Goal: Navigation & Orientation: Find specific page/section

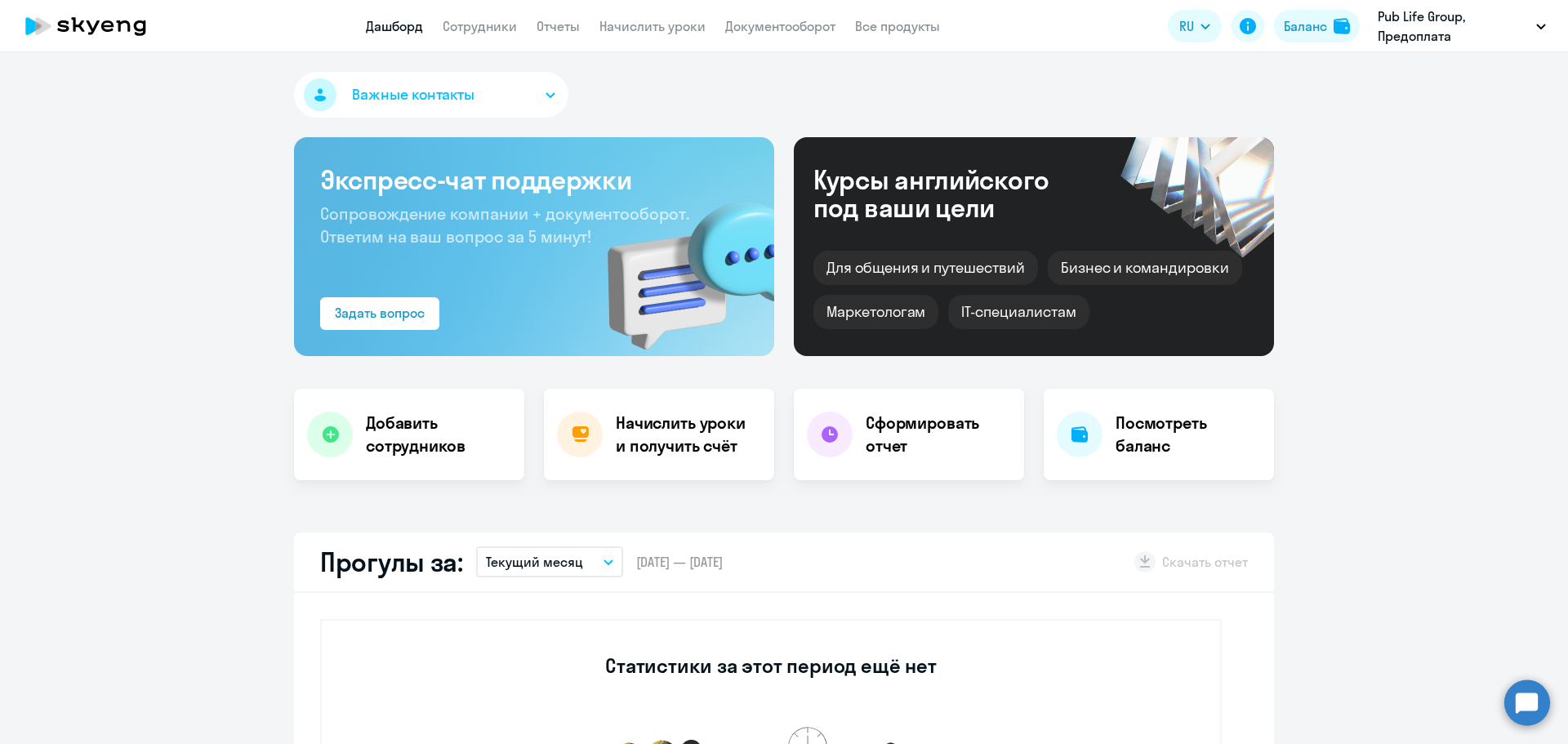
select select "30"
click at [1309, 27] on div "Баланс" at bounding box center [1305, 26] width 43 height 19
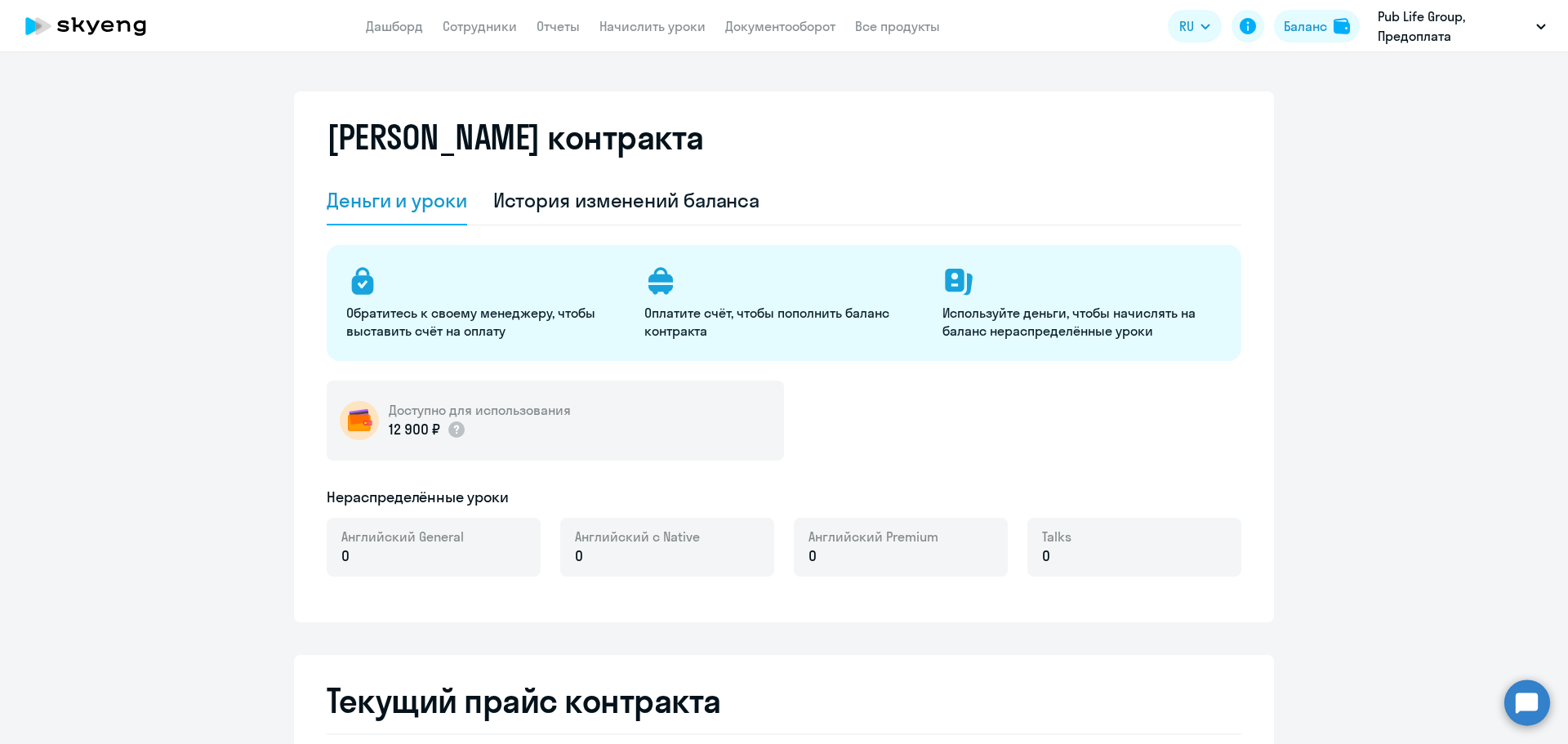
select select "english_adult_not_native_speaker"
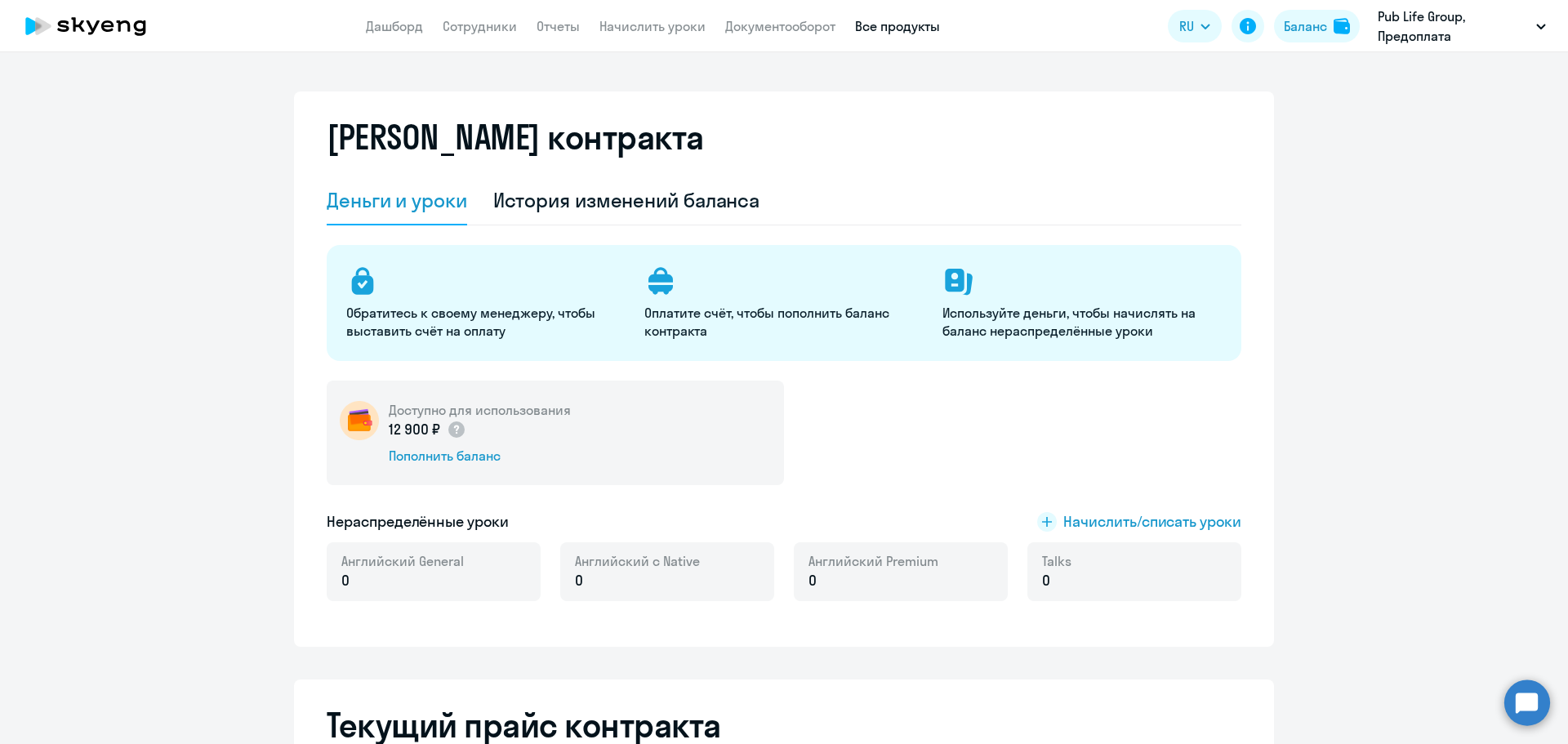
click at [889, 22] on link "Все продукты" at bounding box center [898, 26] width 85 height 16
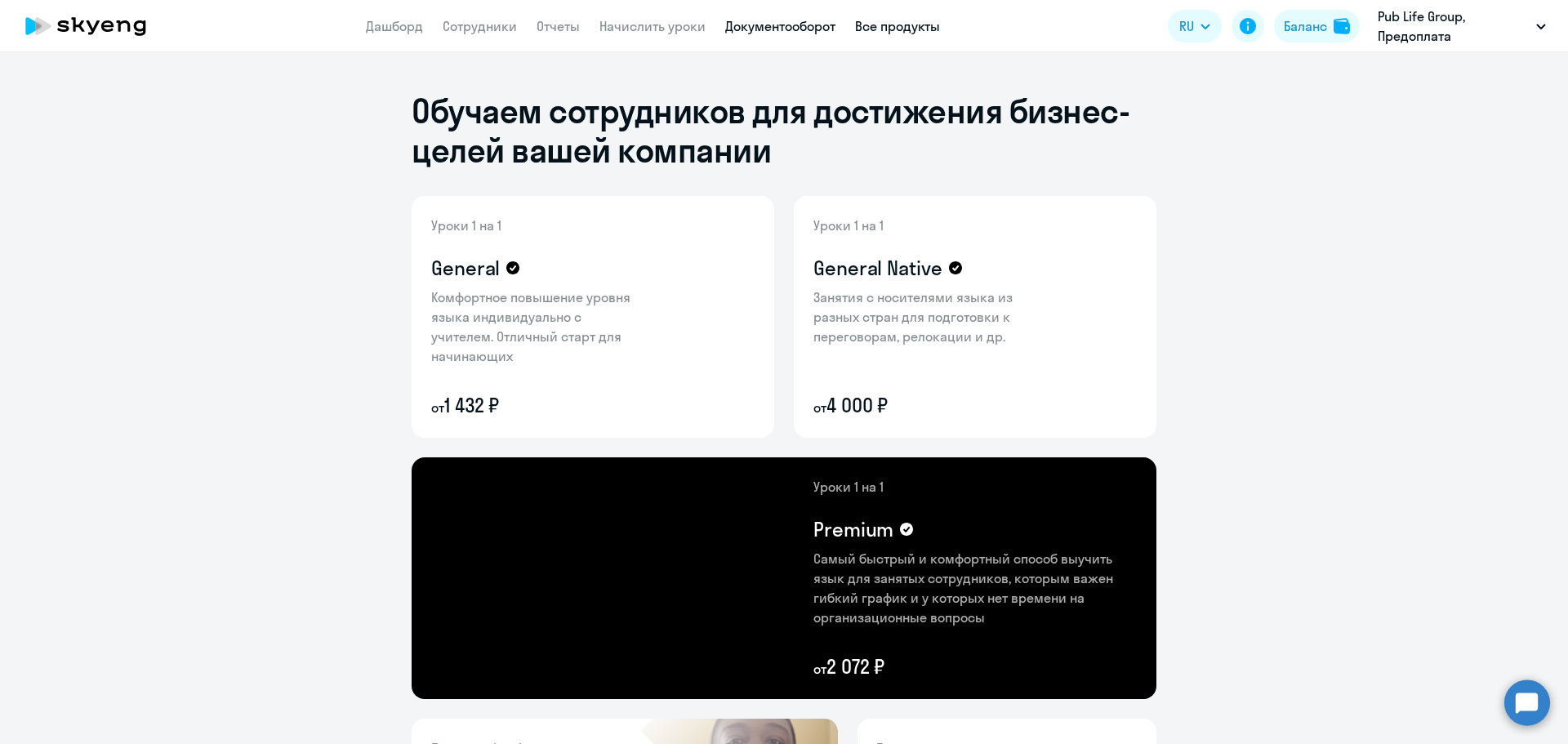
click at [763, 27] on link "Документооборот" at bounding box center [780, 26] width 111 height 16
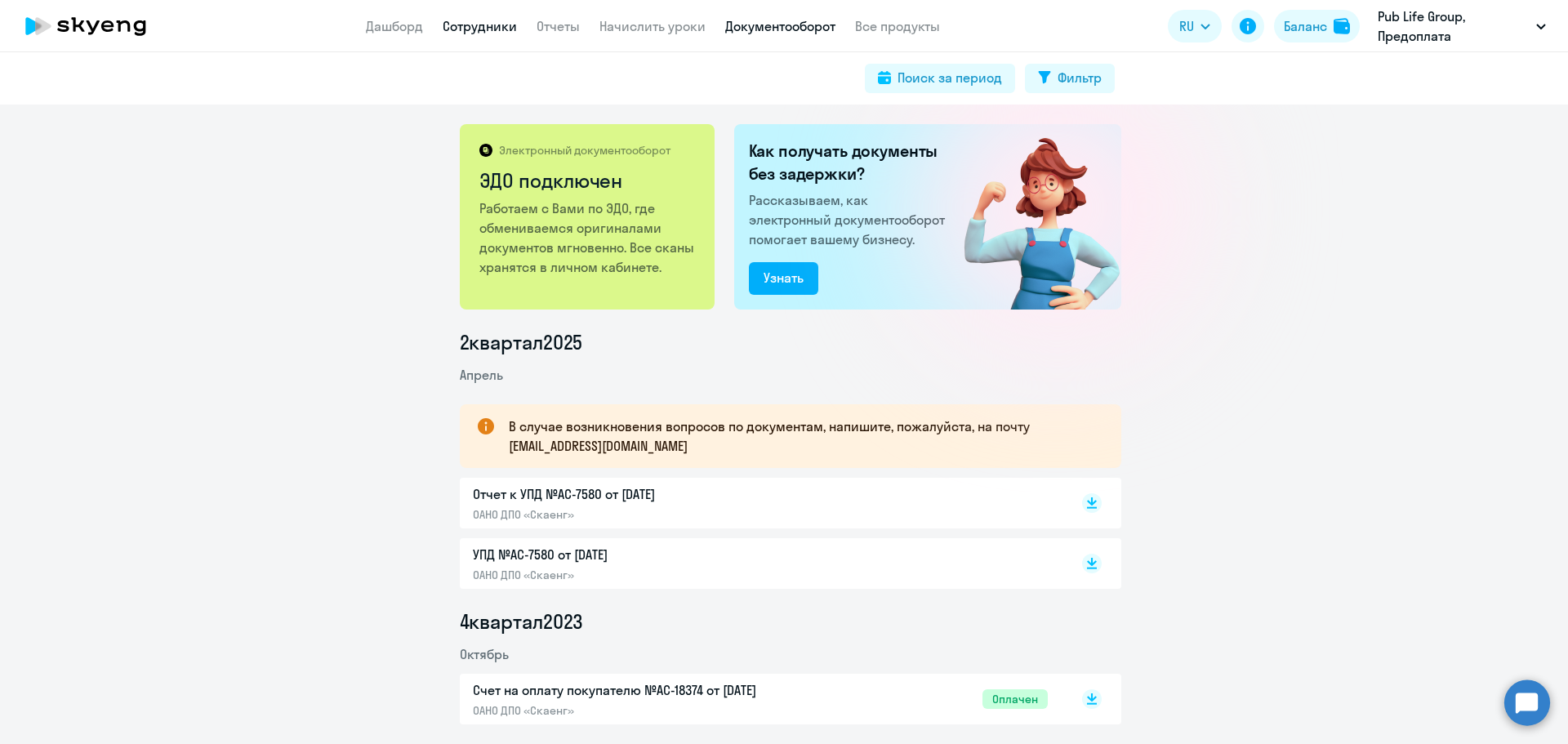
click at [479, 23] on link "Сотрудники" at bounding box center [480, 26] width 74 height 16
select select "30"
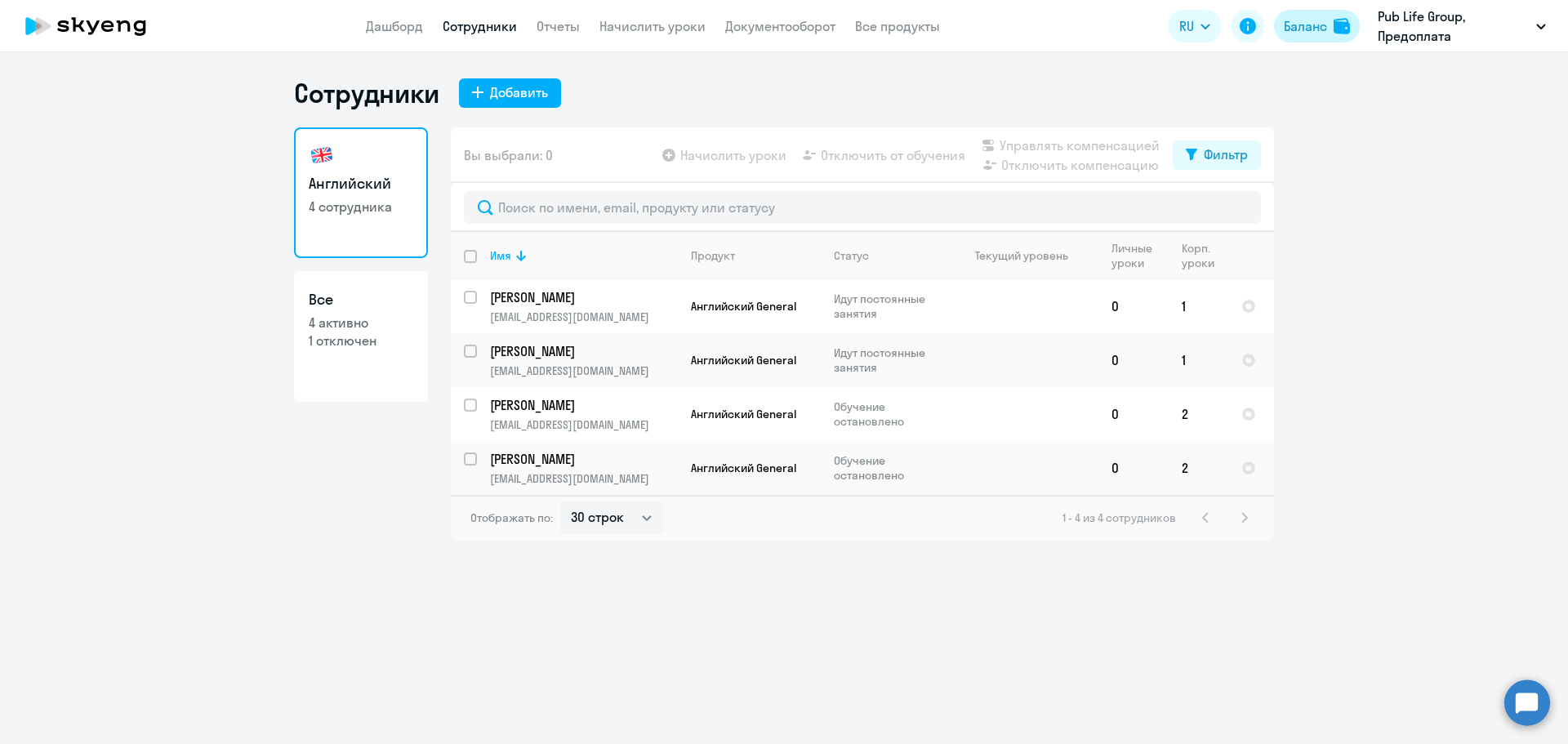
click at [1306, 26] on div "Баланс" at bounding box center [1305, 26] width 43 height 19
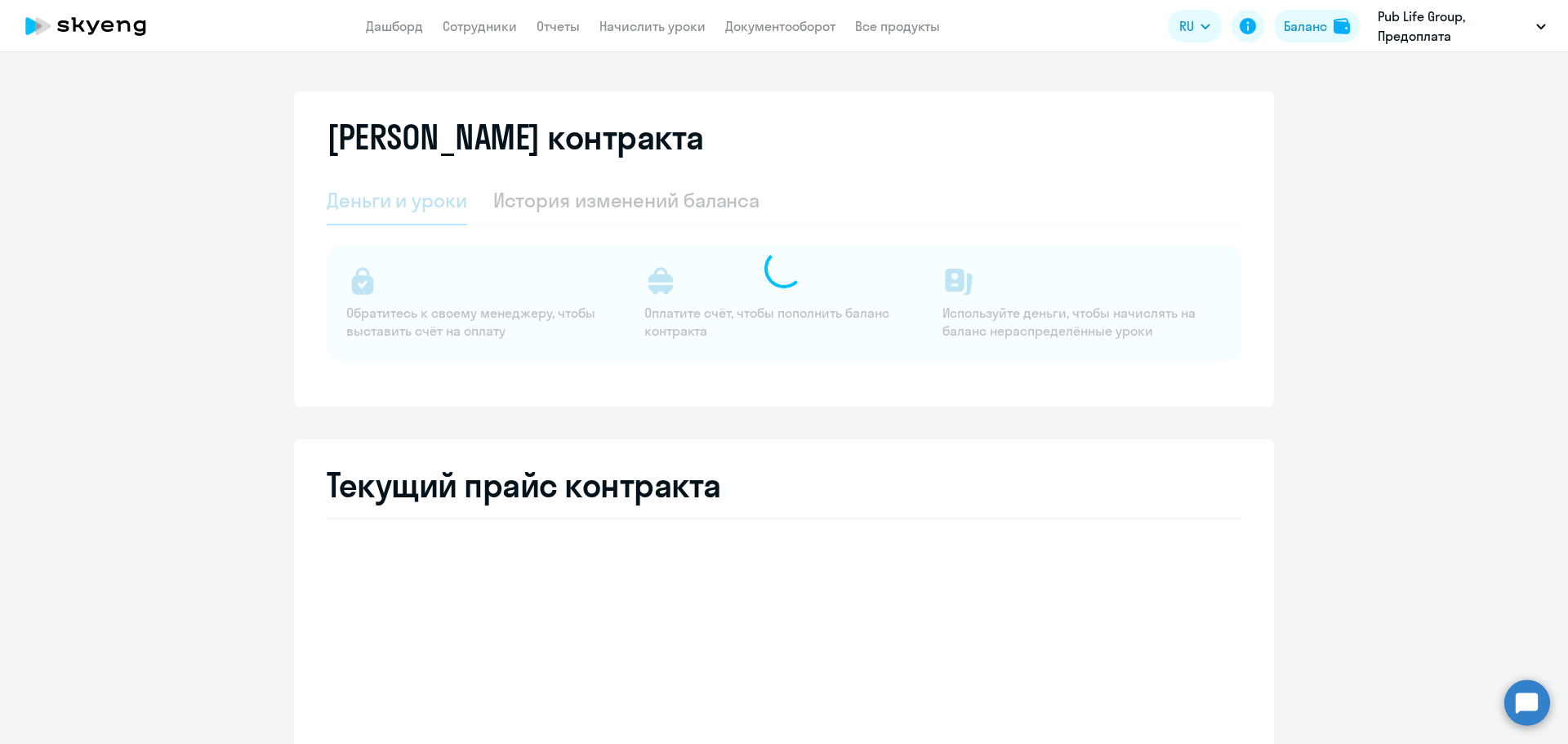
select select "english_adult_not_native_speaker"
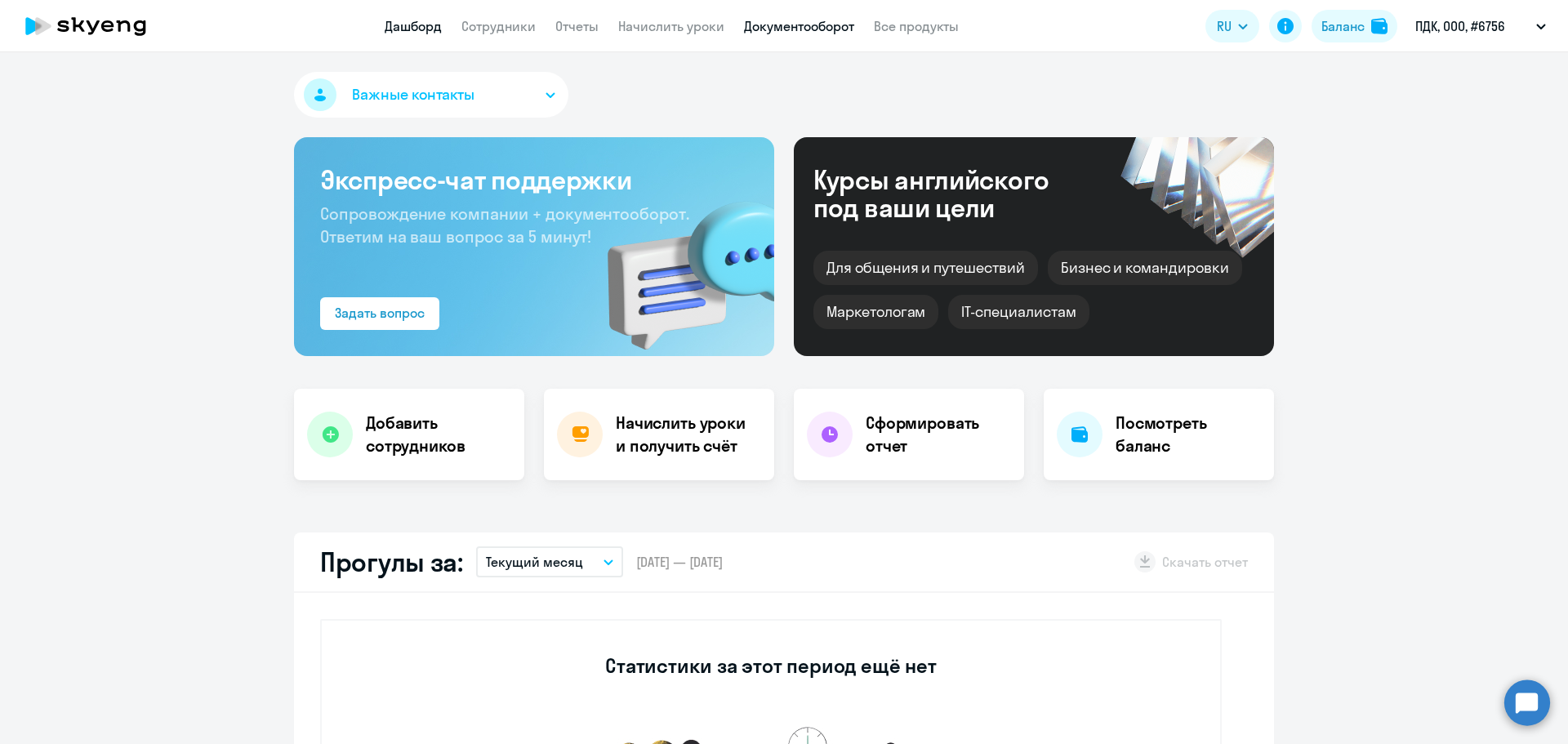
click at [815, 25] on link "Документооборот" at bounding box center [799, 26] width 111 height 16
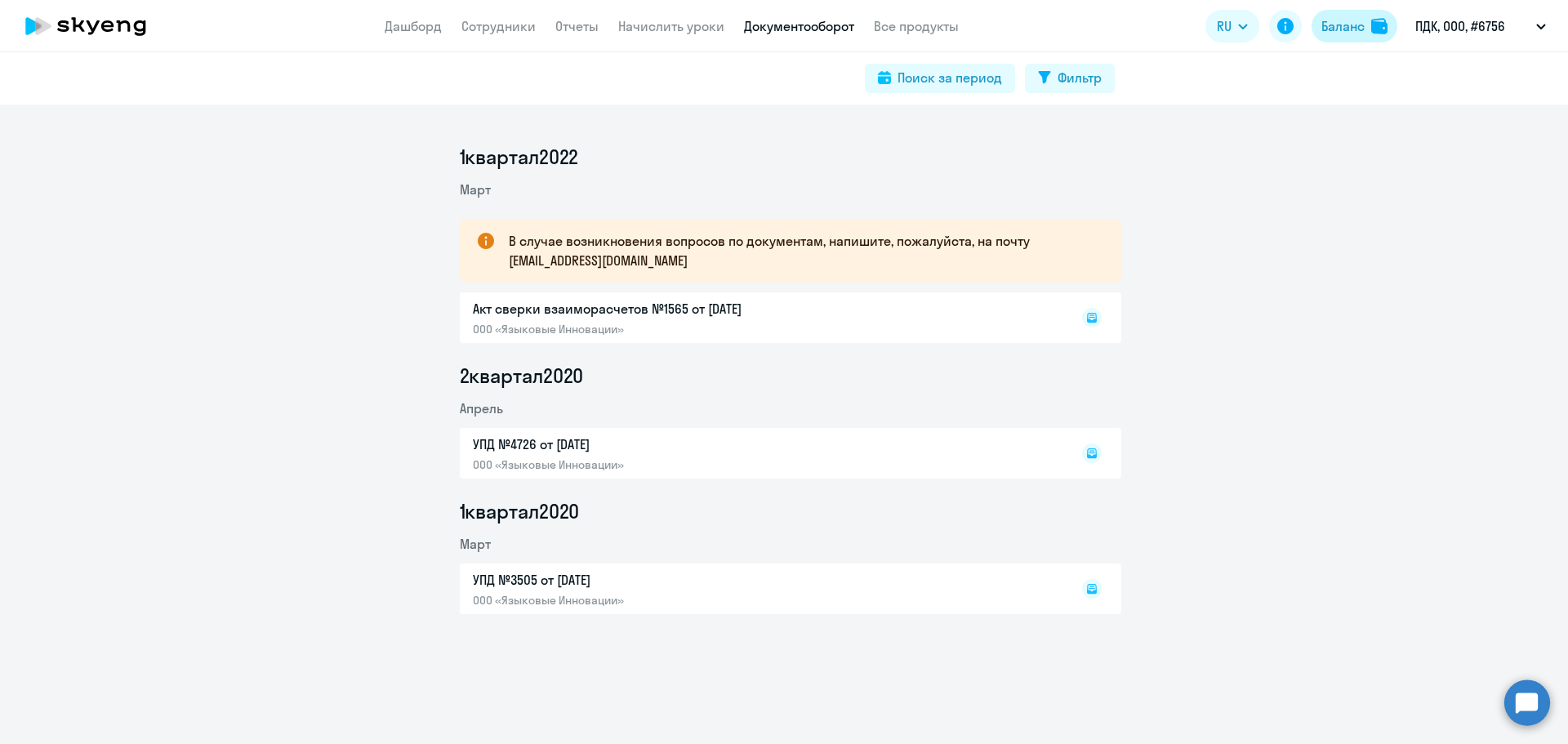
click at [1357, 20] on div "Баланс" at bounding box center [1342, 26] width 43 height 19
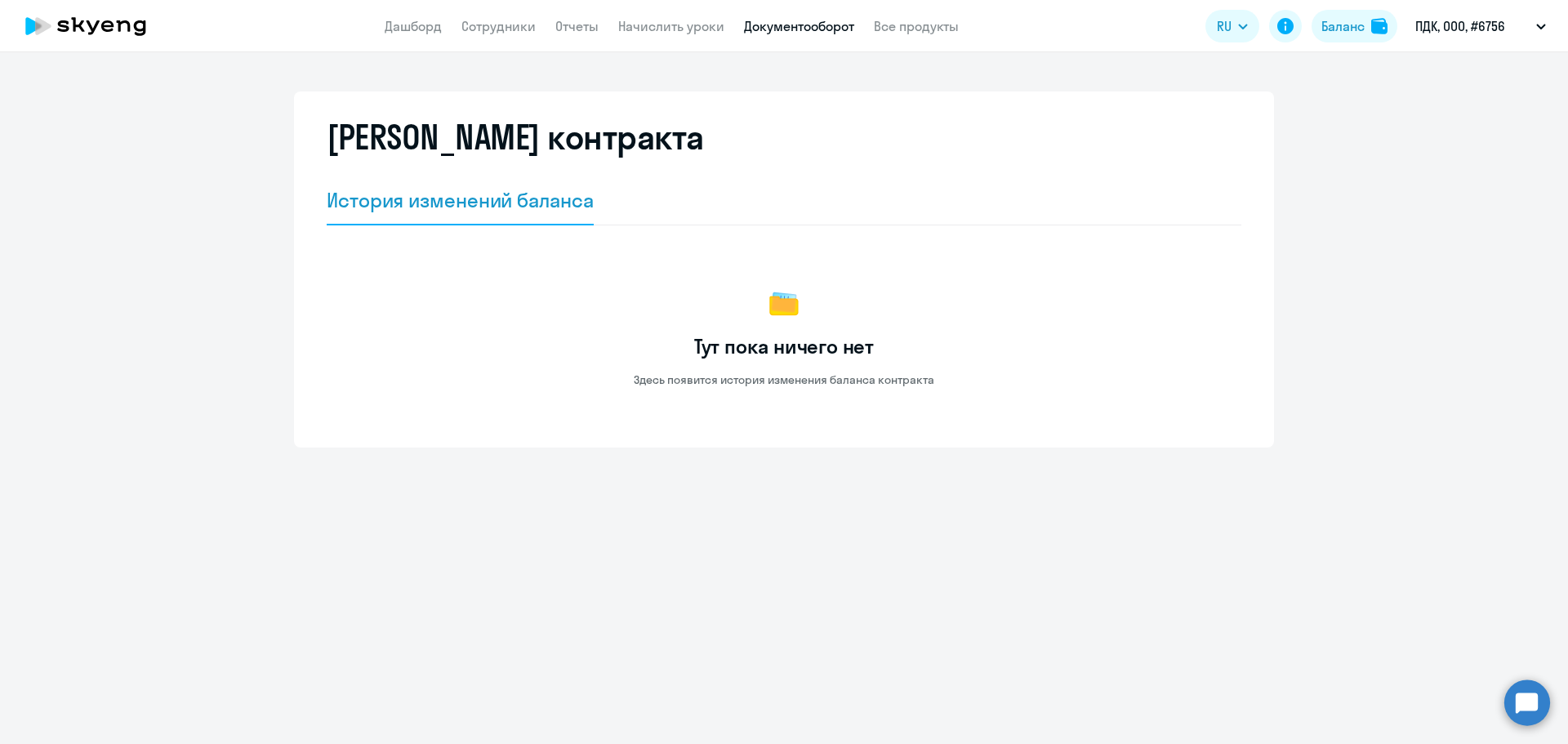
click at [819, 27] on link "Документооборот" at bounding box center [799, 26] width 111 height 16
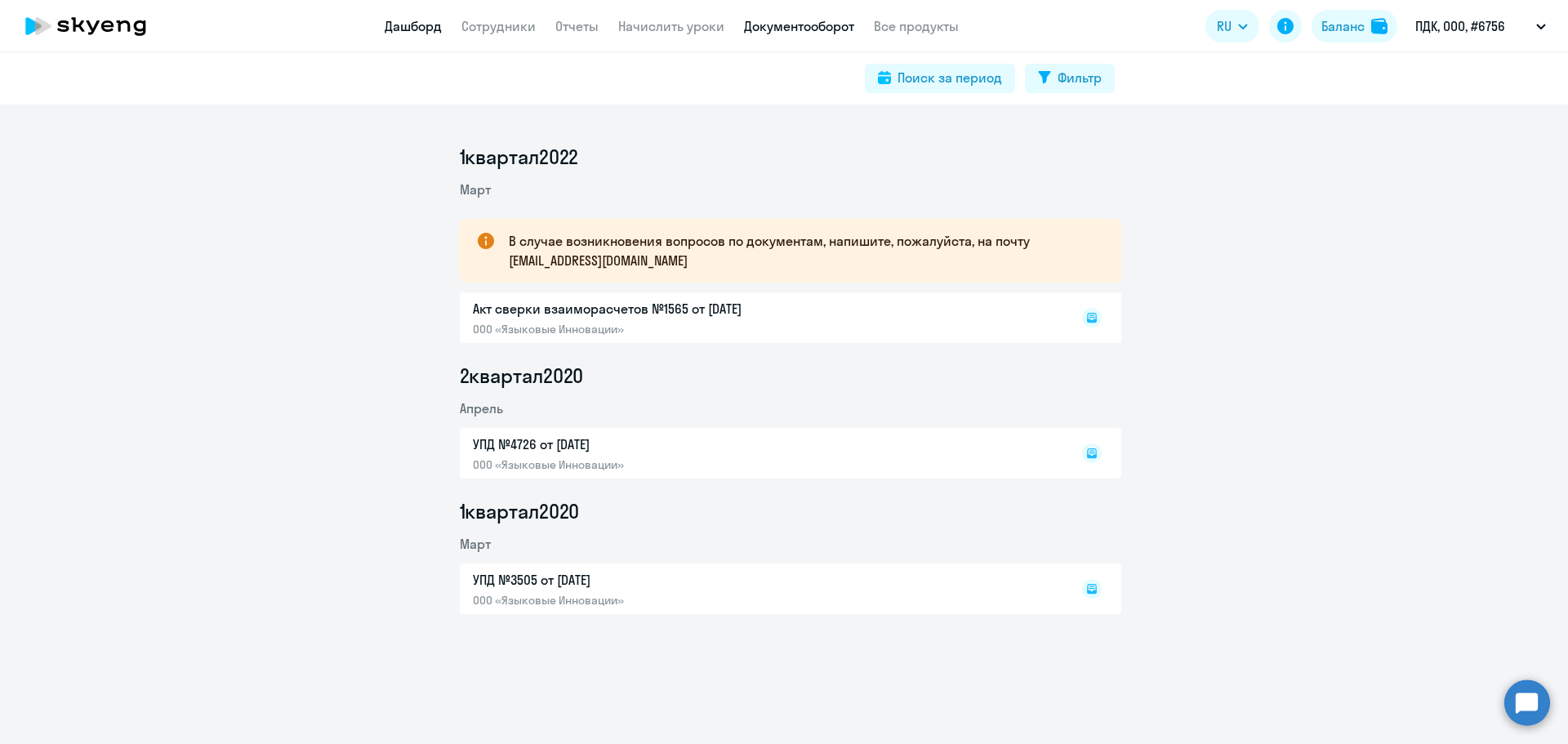
click at [425, 33] on link "Дашборд" at bounding box center [413, 26] width 57 height 16
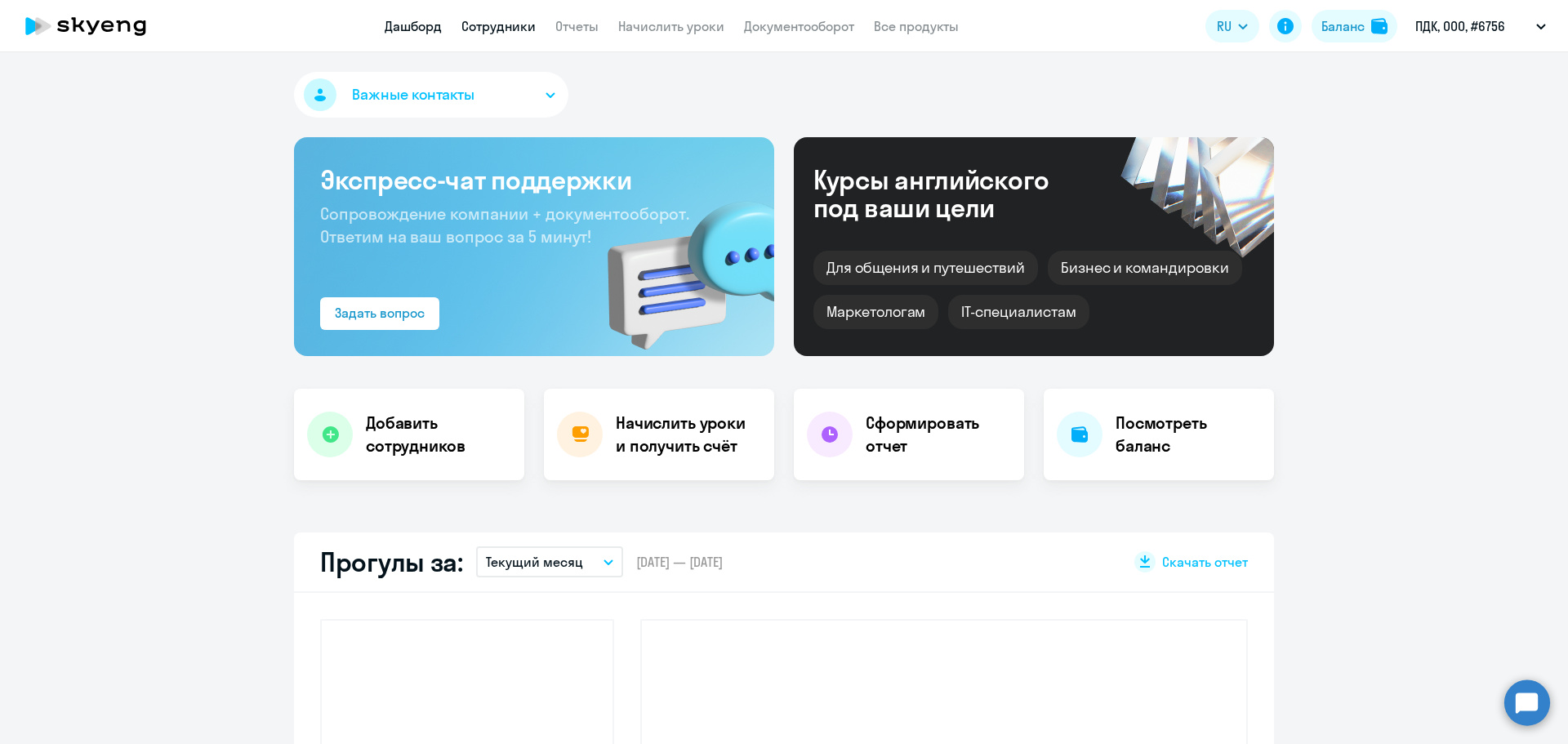
click at [500, 23] on link "Сотрудники" at bounding box center [499, 26] width 74 height 16
select select "30"
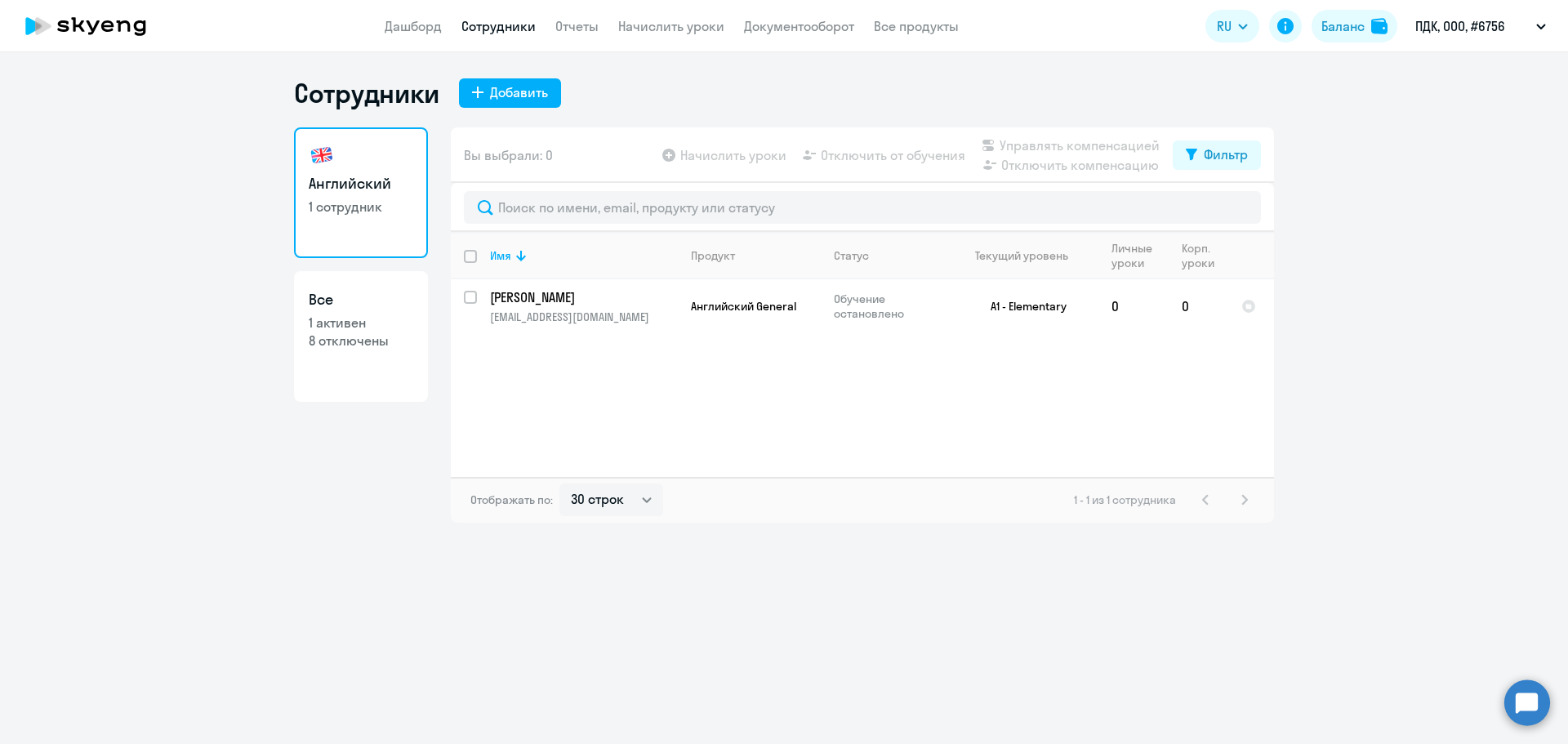
click at [383, 346] on p "8 отключены" at bounding box center [361, 341] width 104 height 18
select select "30"
